Goal: Find specific page/section: Find specific page/section

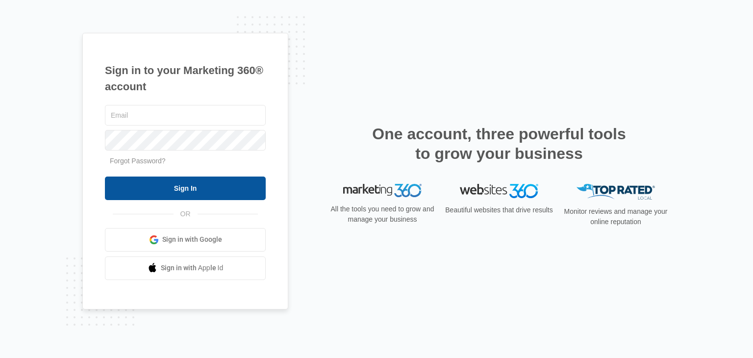
type input "[EMAIL_ADDRESS][DOMAIN_NAME]"
click at [247, 183] on input "Sign In" at bounding box center [185, 188] width 161 height 24
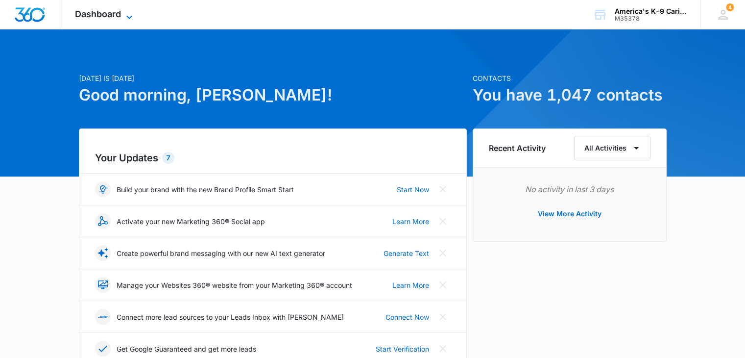
click at [131, 20] on icon at bounding box center [129, 17] width 12 height 12
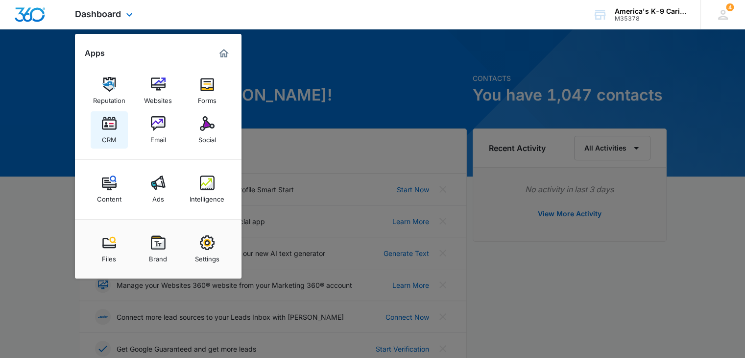
click at [118, 128] on link "CRM" at bounding box center [109, 129] width 37 height 37
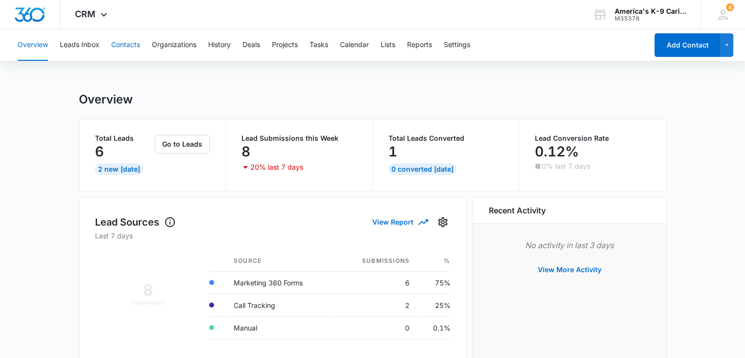
click at [135, 49] on button "Contacts" at bounding box center [125, 44] width 29 height 31
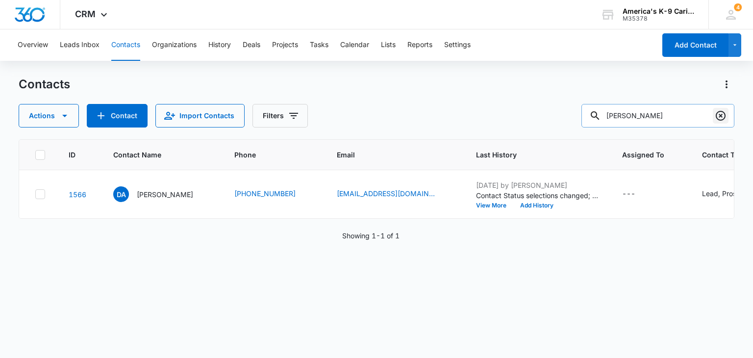
click at [723, 119] on icon "Clear" at bounding box center [720, 116] width 10 height 10
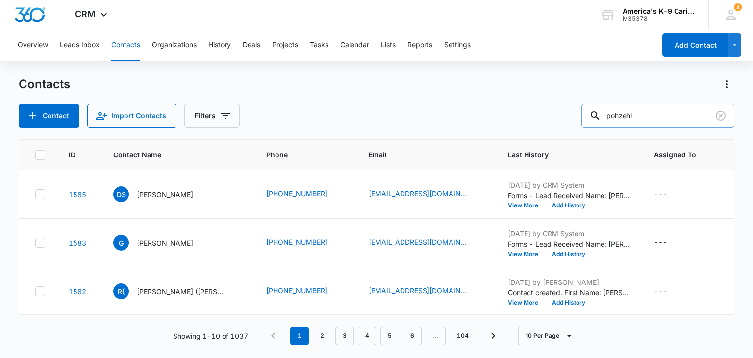
type input "pohzehl"
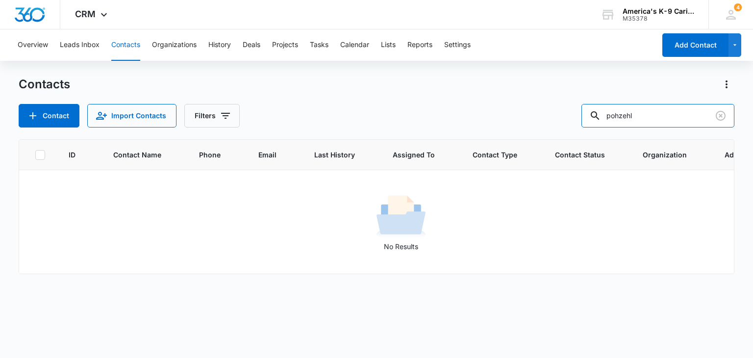
drag, startPoint x: 648, startPoint y: 116, endPoint x: 589, endPoint y: 111, distance: 59.0
click at [589, 111] on div "Contact Import Contacts Filters pohzehl" at bounding box center [376, 116] width 715 height 24
click at [269, 65] on div "Overview Leads Inbox Contacts Organizations History Deals Projects Tasks Calend…" at bounding box center [376, 192] width 753 height 327
